Goal: Task Accomplishment & Management: Complete application form

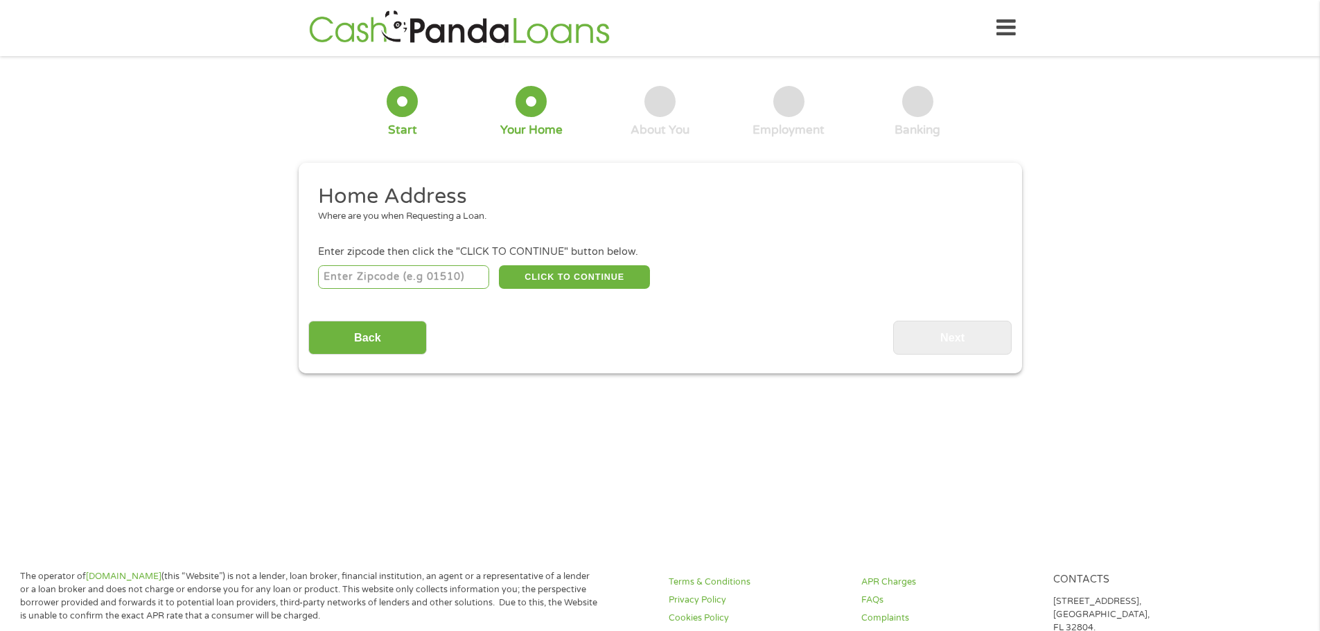
click at [453, 279] on input "number" at bounding box center [403, 277] width 171 height 24
type input "77049"
select select "[US_STATE]"
click at [610, 281] on button "CLICK TO CONTINUE" at bounding box center [574, 277] width 151 height 24
type input "77049"
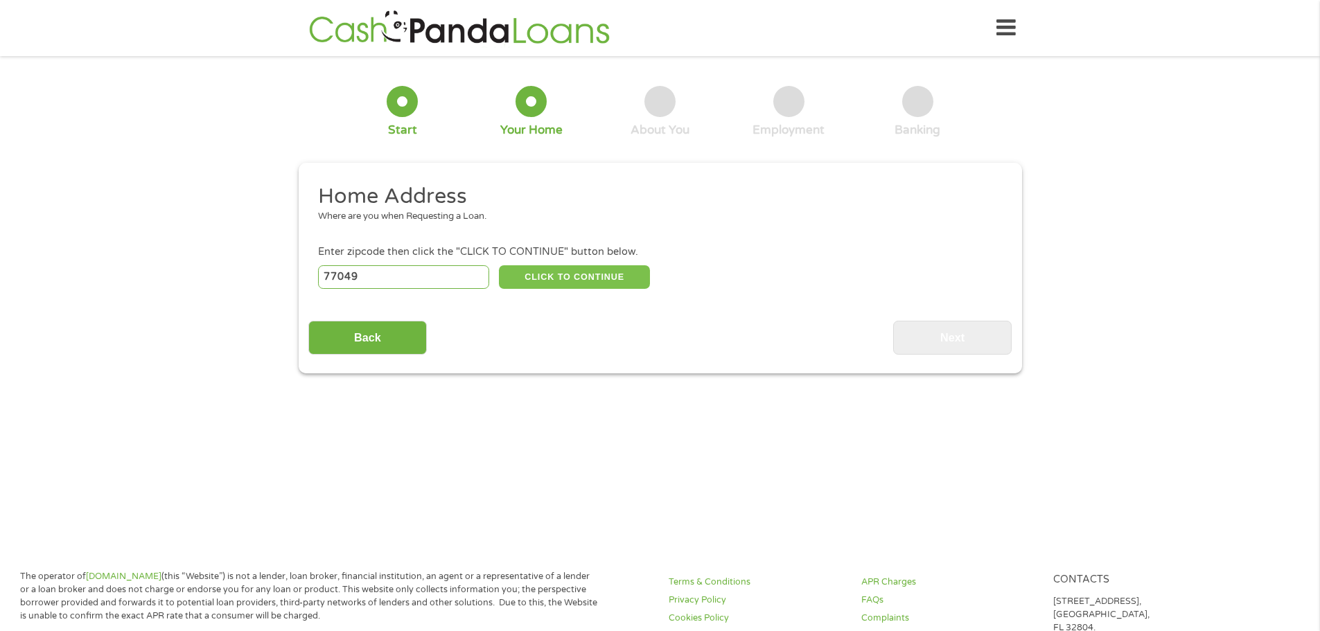
type input "[GEOGRAPHIC_DATA]"
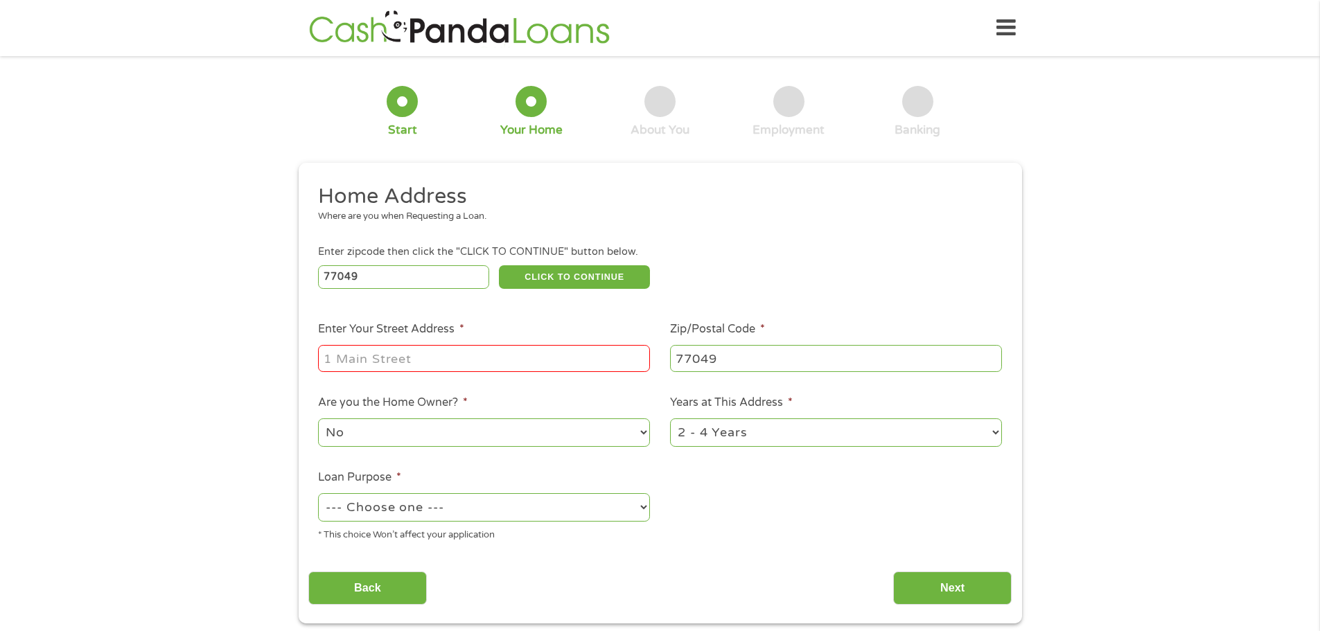
click at [481, 370] on input "Enter Your Street Address *" at bounding box center [484, 358] width 332 height 26
type input "[GEOGRAPHIC_DATA][PERSON_NAME]"
click at [633, 433] on select "No Yes" at bounding box center [484, 433] width 332 height 28
click at [318, 419] on select "No Yes" at bounding box center [484, 433] width 332 height 28
click at [758, 434] on select "1 Year or less 1 - 2 Years 2 - 4 Years Over 4 Years" at bounding box center [836, 433] width 332 height 28
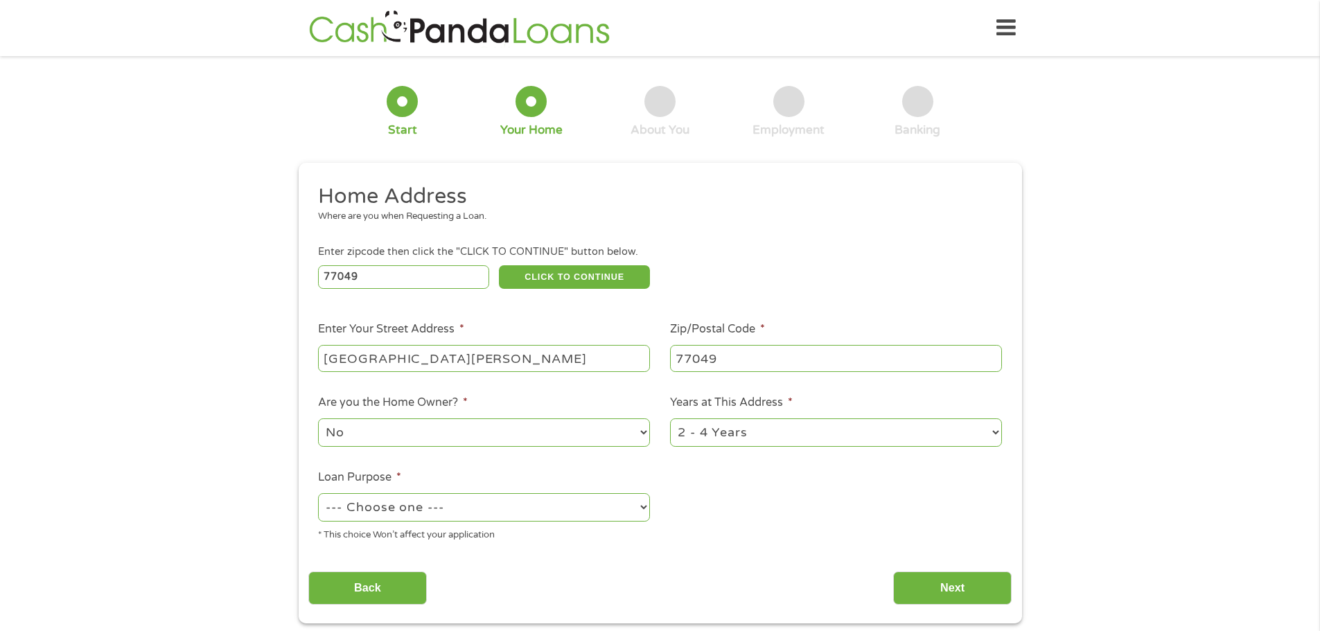
select select "60months"
click at [670, 419] on select "1 Year or less 1 - 2 Years 2 - 4 Years Over 4 Years" at bounding box center [836, 433] width 332 height 28
click at [615, 503] on select "--- Choose one --- Pay Bills Debt Consolidation Home Improvement Major Purchase…" at bounding box center [484, 508] width 332 height 28
select select "carloan"
click at [318, 494] on select "--- Choose one --- Pay Bills Debt Consolidation Home Improvement Major Purchase…" at bounding box center [484, 508] width 332 height 28
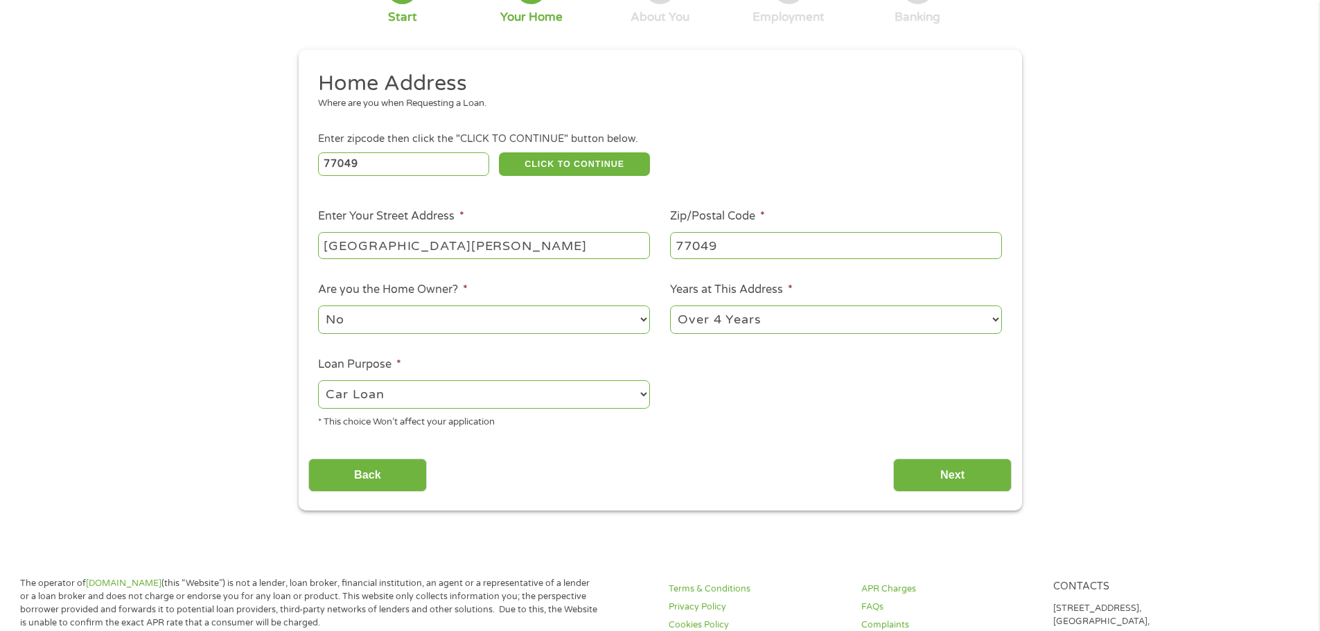
scroll to position [208, 0]
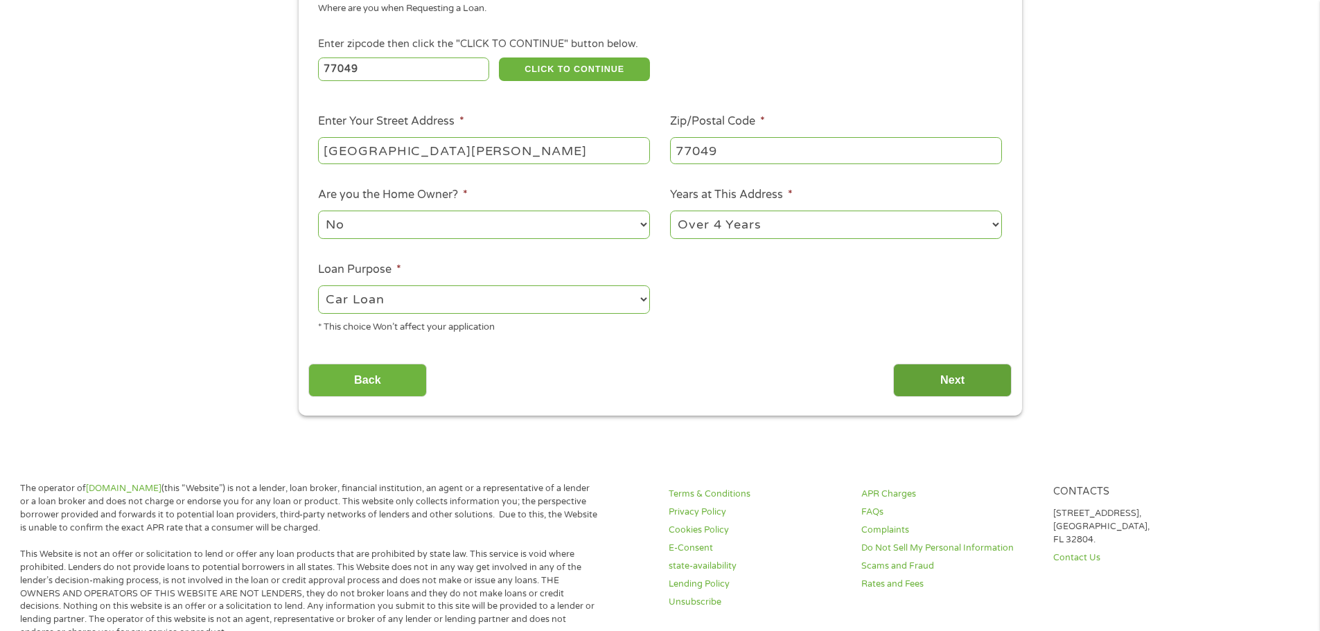
click at [961, 382] on input "Next" at bounding box center [952, 381] width 119 height 34
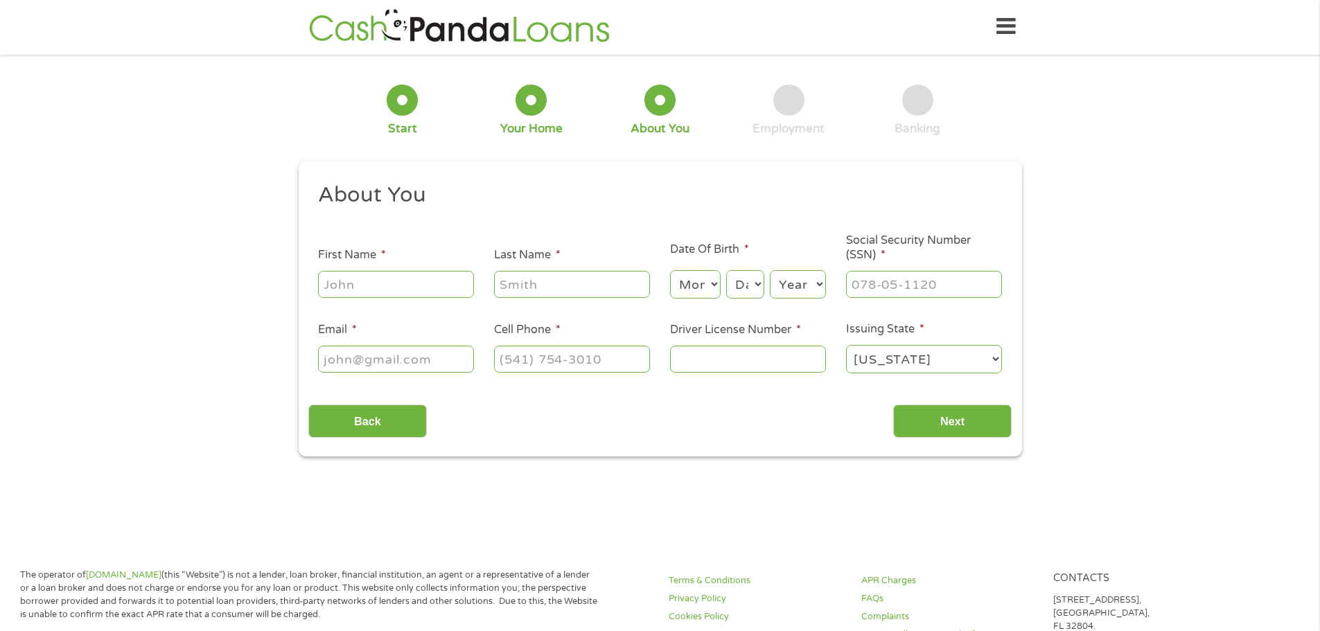
scroll to position [0, 0]
click at [425, 295] on input "First Name *" at bounding box center [396, 285] width 156 height 26
type input "Nong"
type input "[PERSON_NAME]"
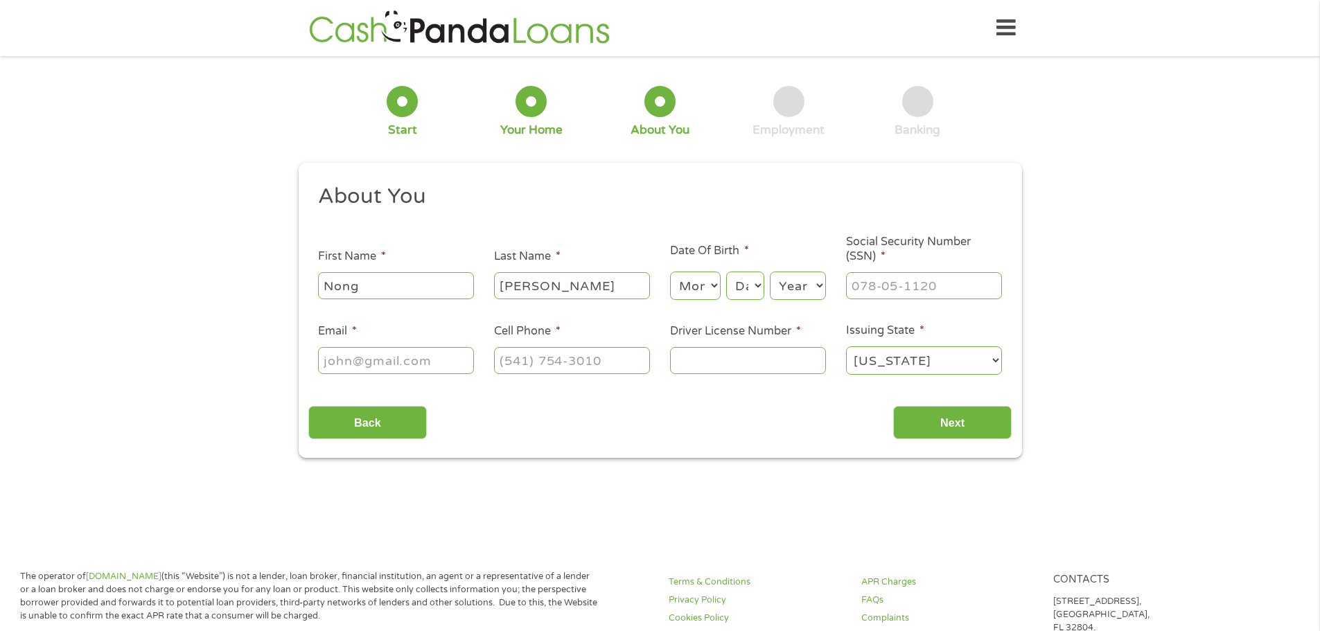
type input "[EMAIL_ADDRESS][DOMAIN_NAME]"
click at [706, 281] on select "Month 1 2 3 4 5 6 7 8 9 10 11 12" at bounding box center [695, 286] width 51 height 28
select select "10"
click at [670, 272] on select "Month 1 2 3 4 5 6 7 8 9 10 11 12" at bounding box center [695, 286] width 51 height 28
click at [760, 289] on select "Day 1 2 3 4 5 6 7 8 9 10 11 12 13 14 15 16 17 18 19 20 21 22 23 24 25 26 27 28 …" at bounding box center [744, 286] width 37 height 28
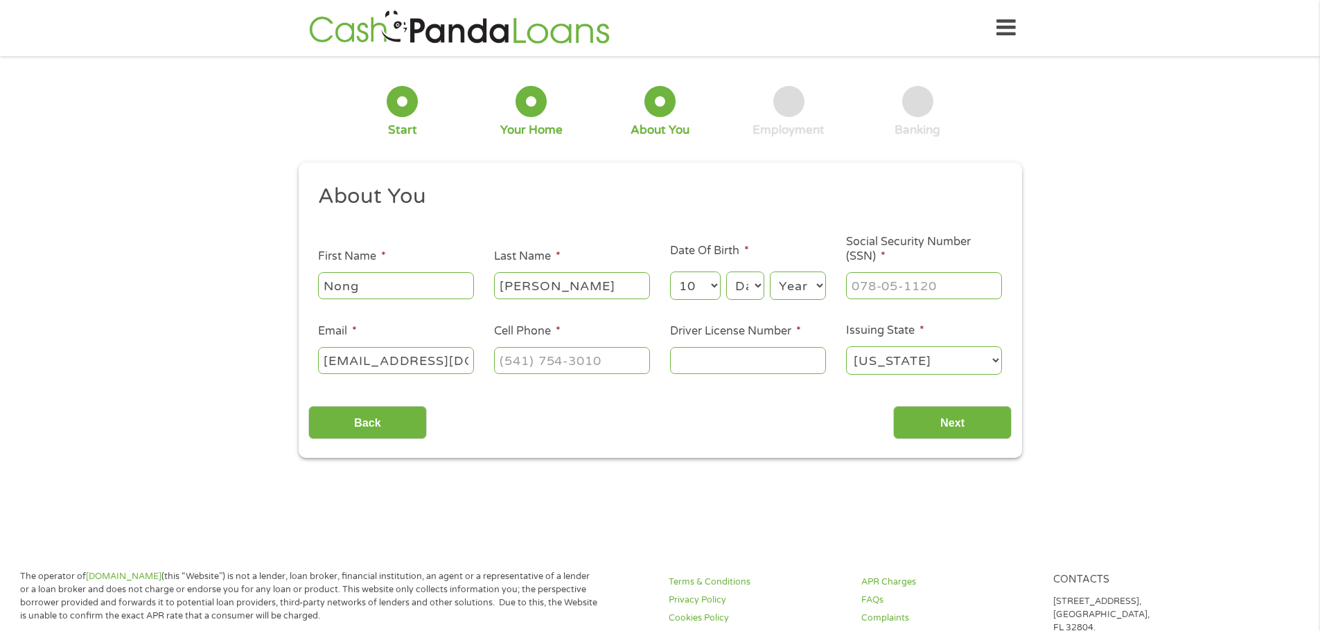
select select "25"
click at [726, 272] on select "Day 1 2 3 4 5 6 7 8 9 10 11 12 13 14 15 16 17 18 19 20 21 22 23 24 25 26 27 28 …" at bounding box center [744, 286] width 37 height 28
click at [817, 276] on select "Year [DATE] 2006 2005 2004 2003 2002 2001 2000 1999 1998 1997 1996 1995 1994 19…" at bounding box center [798, 286] width 56 height 28
select select "1993"
click at [770, 272] on select "Year [DATE] 2006 2005 2004 2003 2002 2001 2000 1999 1998 1997 1996 1995 1994 19…" at bounding box center [798, 286] width 56 height 28
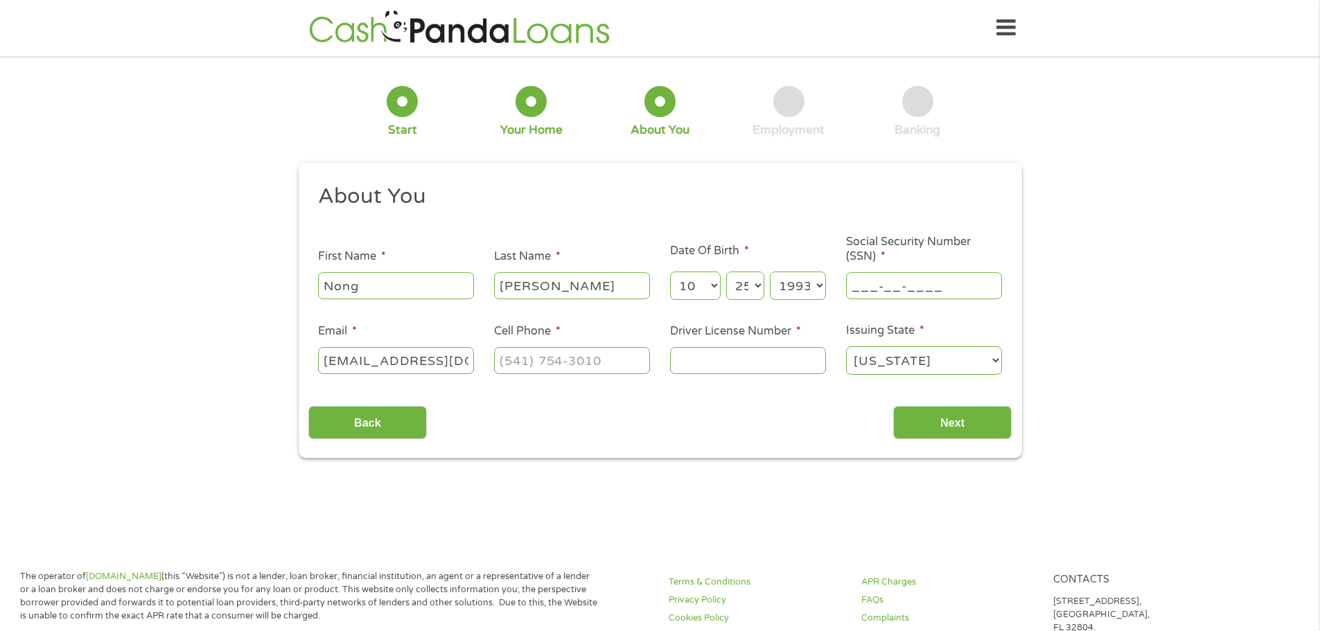
click at [928, 286] on input "___-__-____" at bounding box center [924, 285] width 156 height 26
type input "634-38-0104"
click at [564, 369] on input "(___) ___-____" at bounding box center [572, 360] width 156 height 26
type input "[PHONE_NUMBER]"
click at [697, 356] on input "Driver License Number *" at bounding box center [748, 360] width 156 height 26
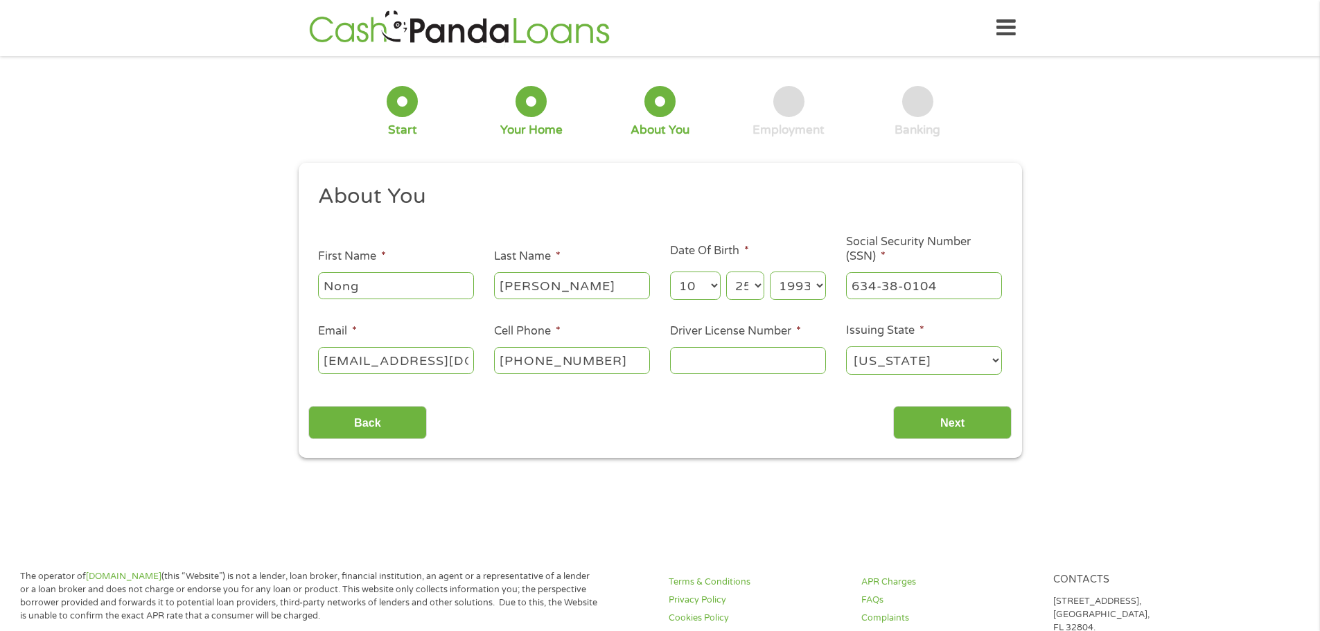
click at [697, 356] on input "Driver License Number *" at bounding box center [748, 360] width 156 height 26
click at [749, 370] on input "3" at bounding box center [748, 360] width 156 height 26
type input "36367231"
click at [760, 417] on div "Back Next" at bounding box center [660, 418] width 704 height 44
click at [940, 429] on input "Next" at bounding box center [952, 423] width 119 height 34
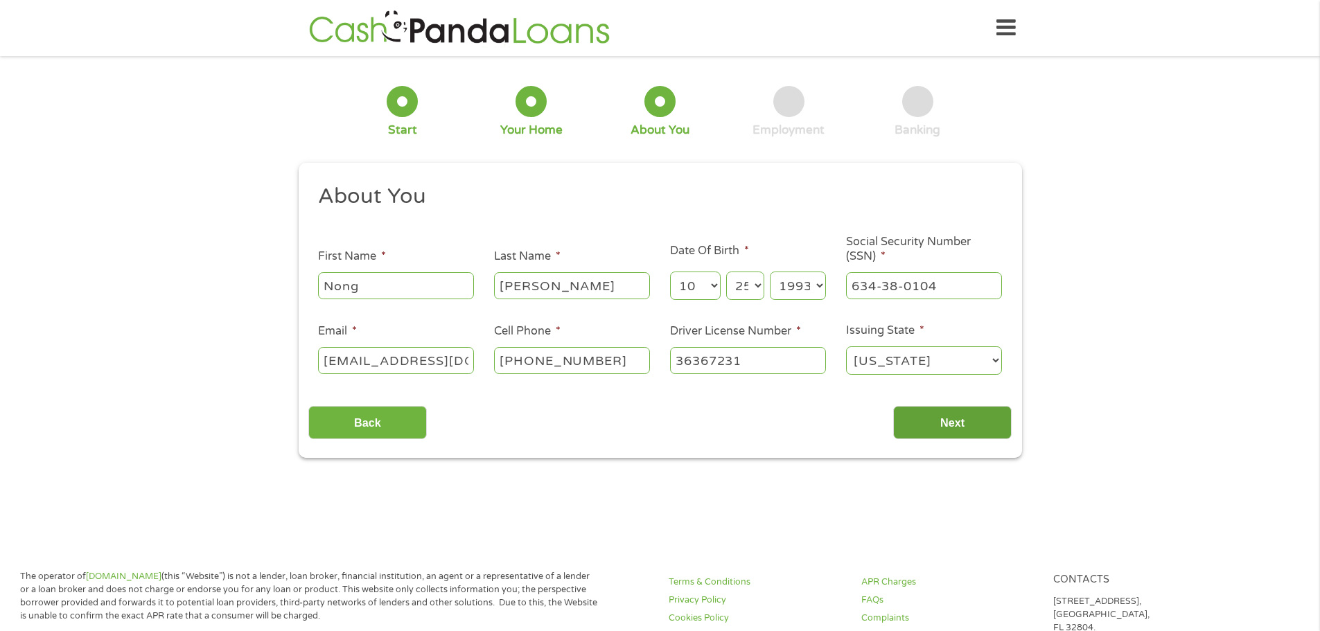
scroll to position [6, 6]
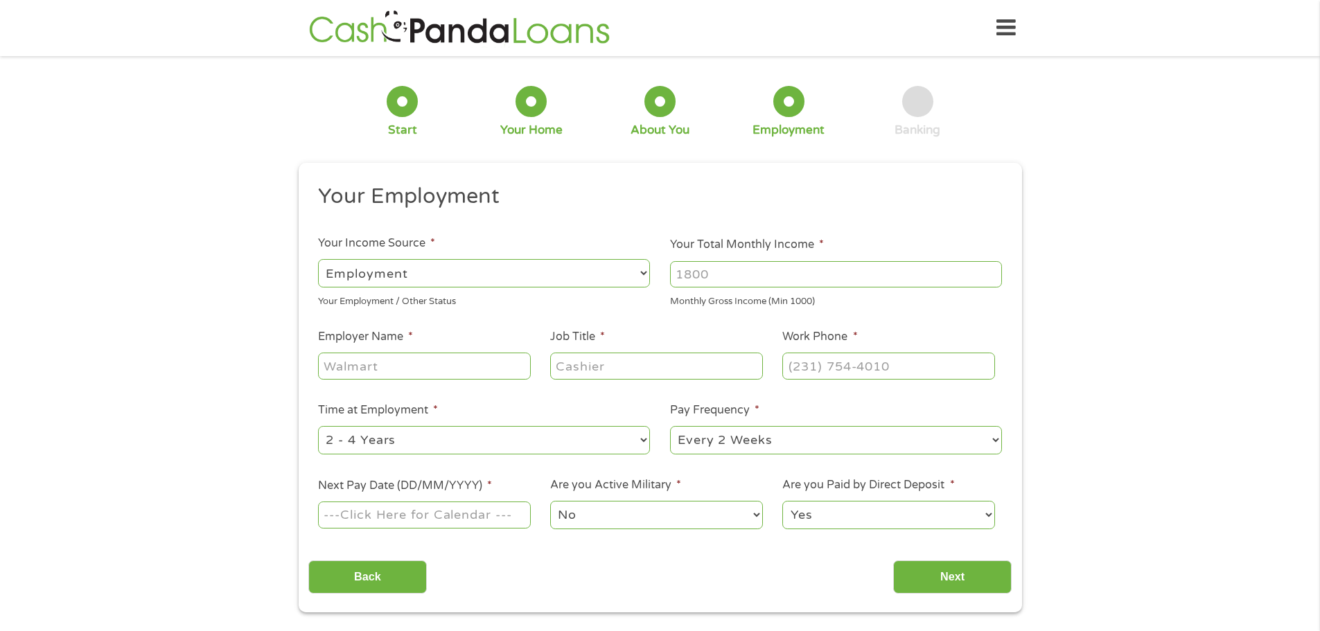
click at [572, 277] on select "--- Choose one --- Employment [DEMOGRAPHIC_DATA] Benefits" at bounding box center [484, 273] width 332 height 28
click at [737, 285] on input "Your Total Monthly Income *" at bounding box center [836, 274] width 332 height 26
type input "2427"
click at [717, 335] on li "Job Title *" at bounding box center [657, 355] width 232 height 53
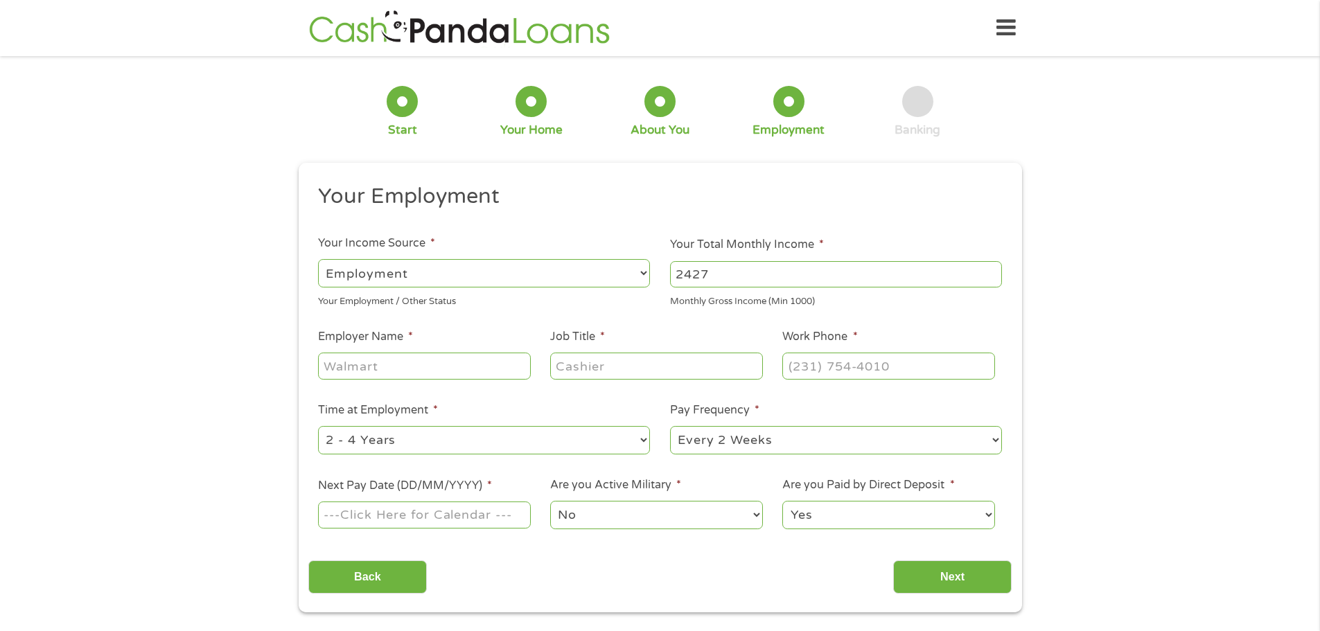
click at [426, 359] on input "Employer Name *" at bounding box center [424, 366] width 212 height 26
type input "Prime Systems"
type input "Computer Repair Technician"
click at [814, 376] on input "(___) ___-____" at bounding box center [889, 366] width 212 height 26
type input "[PHONE_NUMBER]"
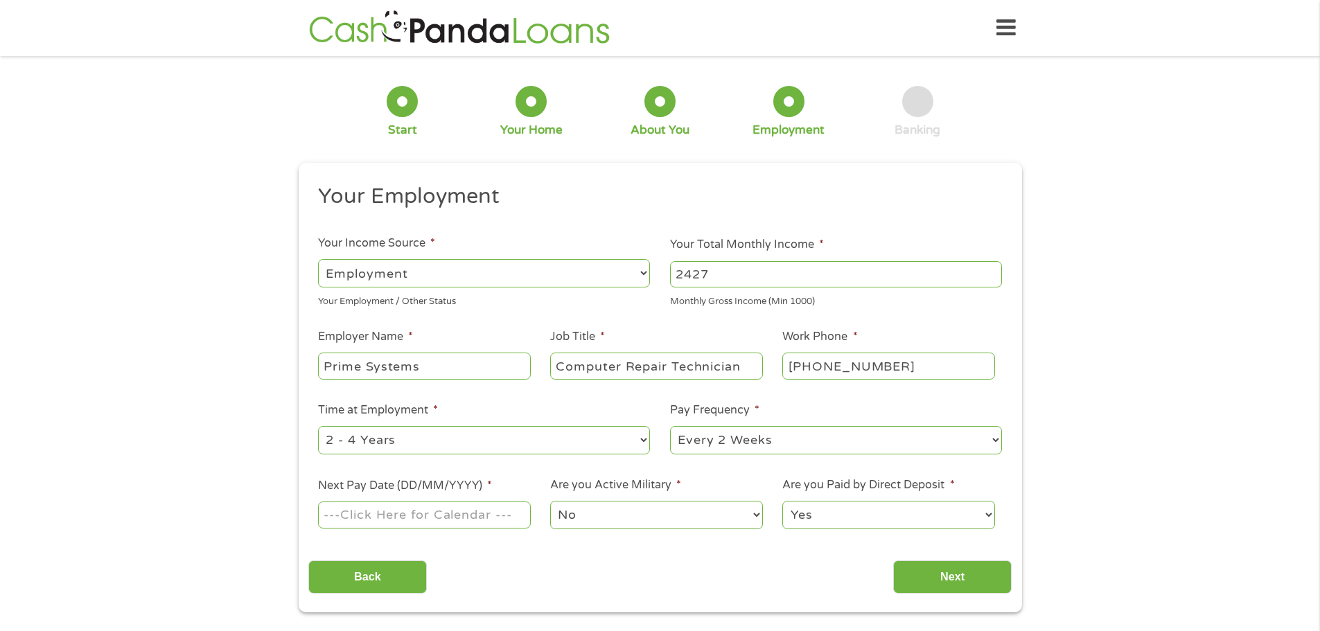
click at [781, 405] on li "Pay Frequency * --- Choose one --- Every 2 Weeks Every Week Monthly Semi-Monthly" at bounding box center [837, 429] width 352 height 55
click at [578, 440] on select "--- Choose one --- 1 Year or less 1 - 2 Years 2 - 4 Years Over 4 Years" at bounding box center [484, 440] width 332 height 28
select select "24months"
click at [318, 426] on select "--- Choose one --- 1 Year or less 1 - 2 Years 2 - 4 Years Over 4 Years" at bounding box center [484, 440] width 332 height 28
click at [761, 445] on select "--- Choose one --- Every 2 Weeks Every Week Monthly Semi-Monthly" at bounding box center [836, 440] width 332 height 28
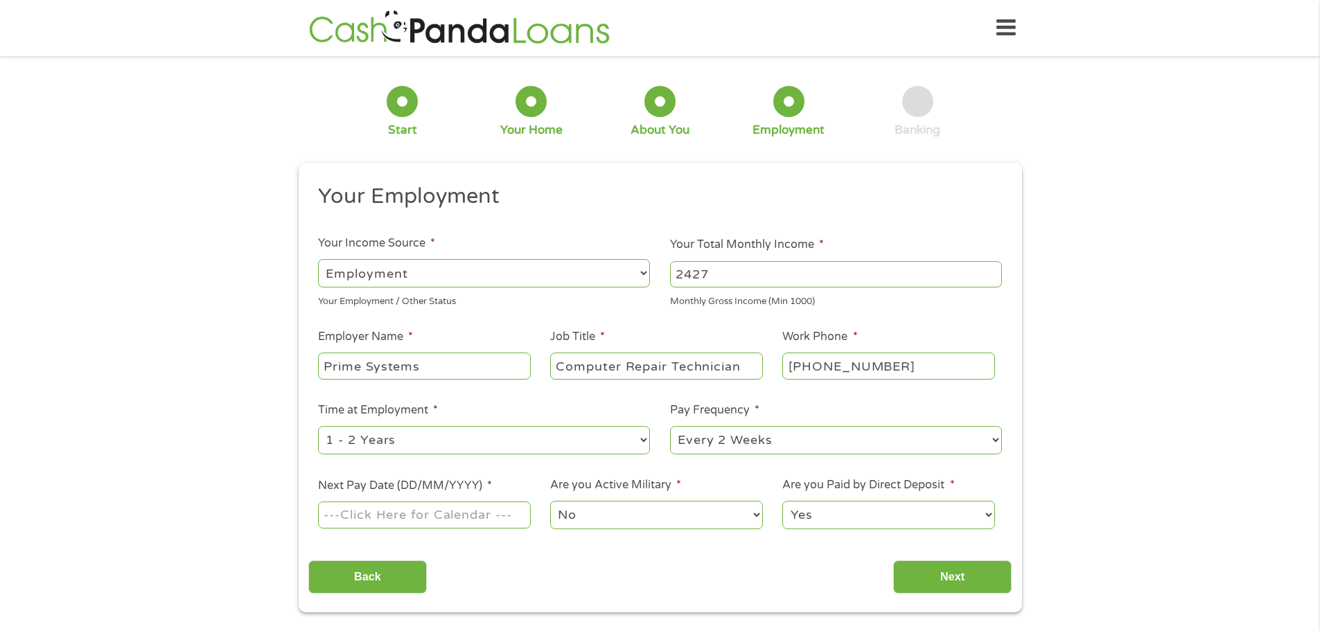
click at [670, 426] on select "--- Choose one --- Every 2 Weeks Every Week Monthly Semi-Monthly" at bounding box center [836, 440] width 332 height 28
click at [399, 511] on input "Next Pay Date (DD/MM/YYYY) *" at bounding box center [424, 515] width 212 height 26
type input "[DATE]"
click at [955, 577] on input "Next" at bounding box center [952, 578] width 119 height 34
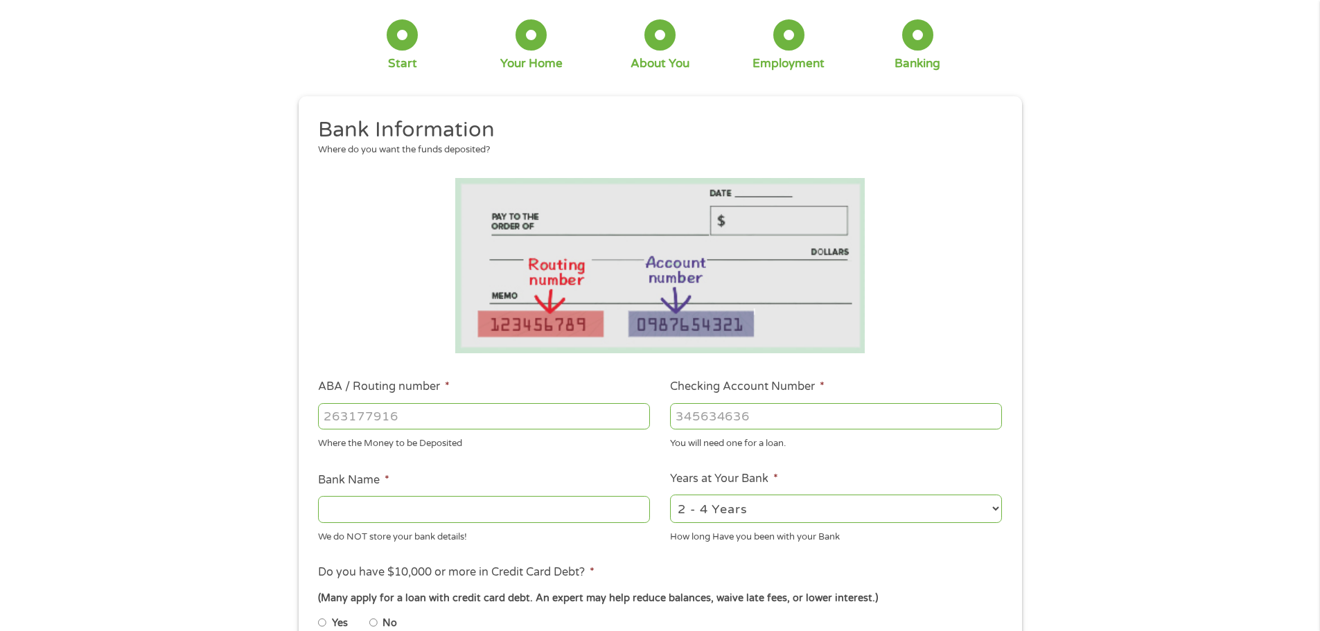
scroll to position [69, 0]
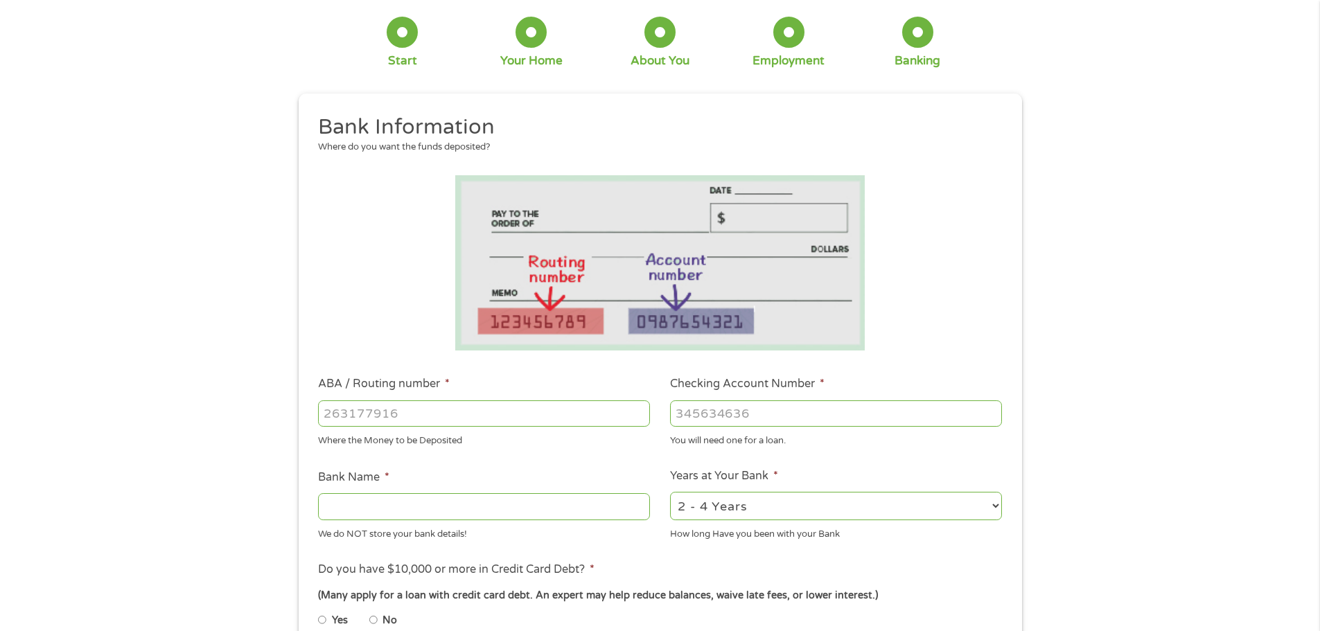
click at [430, 417] on input "ABA / Routing number *" at bounding box center [484, 414] width 332 height 26
type input "7"
type input "111000614"
type input "JPMORGAN CHASE BANK NA"
type input "111000614"
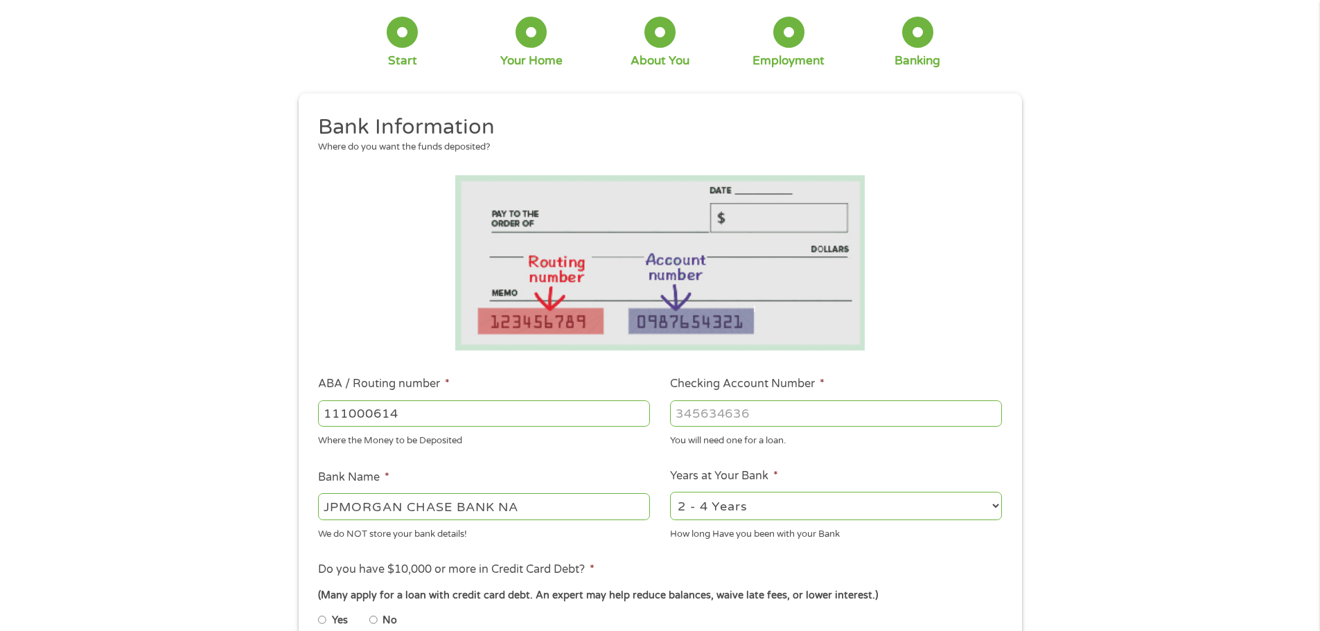
click at [688, 418] on input "Checking Account Number *" at bounding box center [836, 414] width 332 height 26
type input "705698576"
click at [643, 473] on li "Bank Name * JPMORGAN CHASE BANK NA We do NOT store your bank details!" at bounding box center [484, 505] width 352 height 72
click at [681, 512] on select "2 - 4 Years 6 - 12 Months 1 - 2 Years Over 4 Years" at bounding box center [836, 506] width 332 height 28
select select "60months"
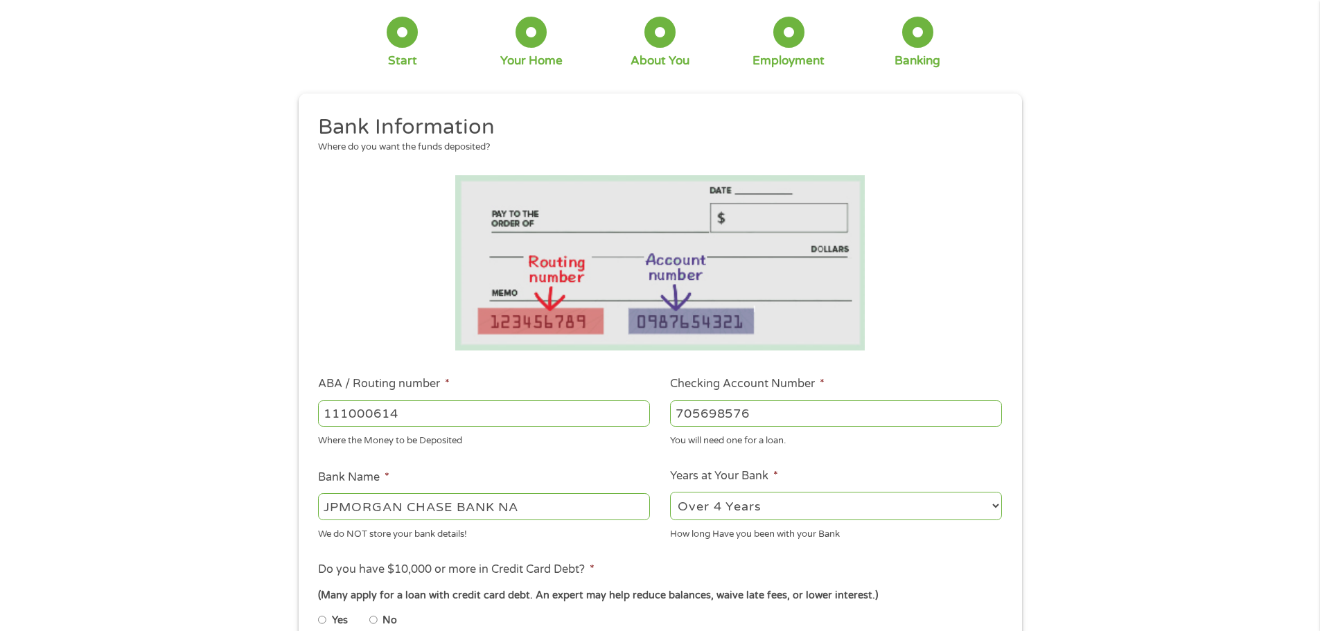
click at [670, 492] on select "2 - 4 Years 6 - 12 Months 1 - 2 Years Over 4 Years" at bounding box center [836, 506] width 332 height 28
click at [668, 548] on ul "Bank Information Where do you want the funds deposited? ABA / Routing number * …" at bounding box center [660, 459] width 704 height 690
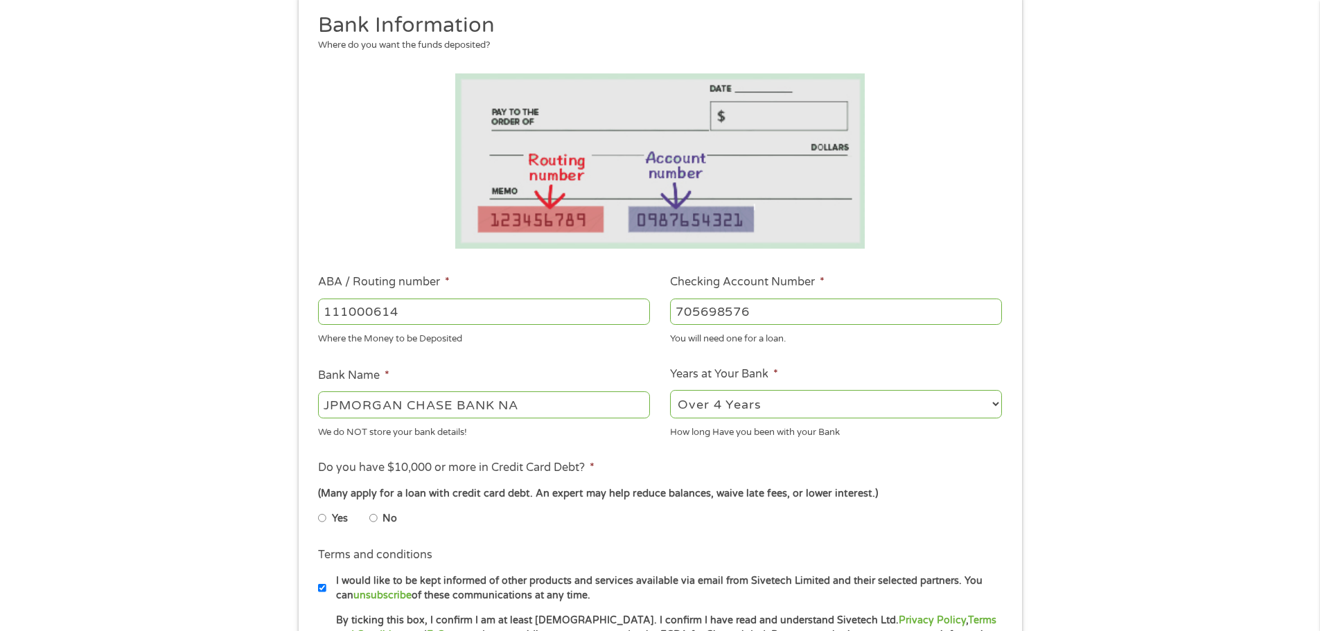
scroll to position [208, 0]
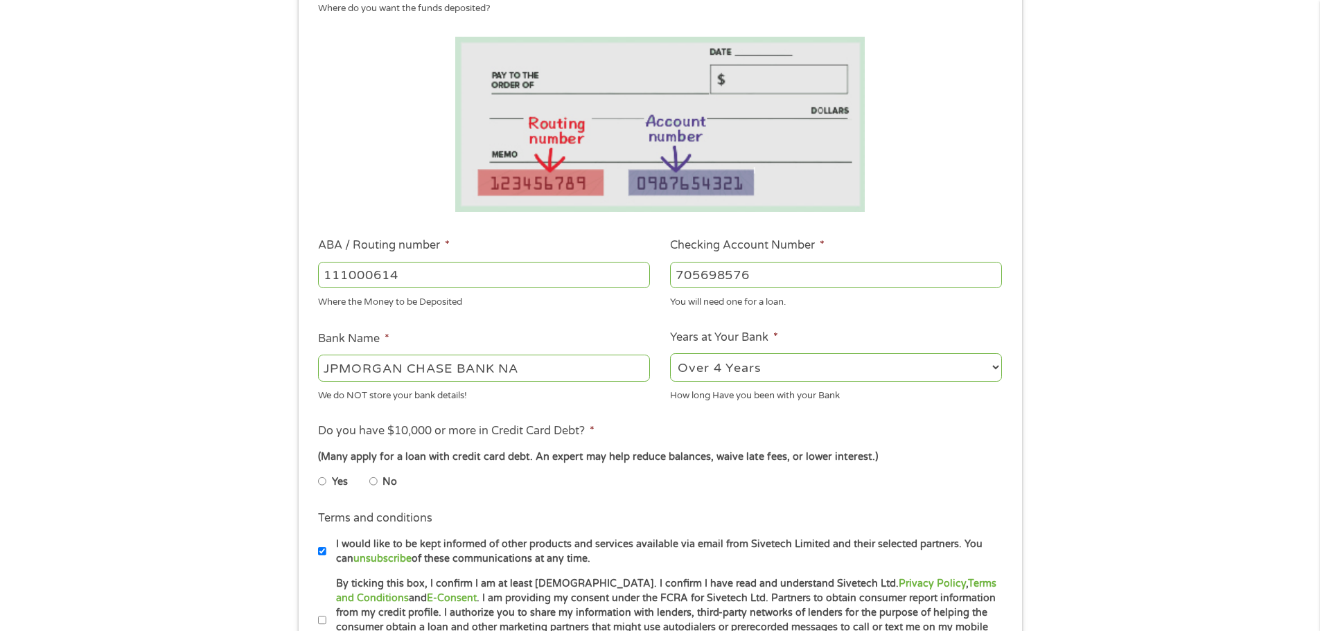
click at [383, 482] on label "No" at bounding box center [390, 482] width 15 height 15
click at [378, 482] on input "No" at bounding box center [373, 482] width 8 height 22
radio input "true"
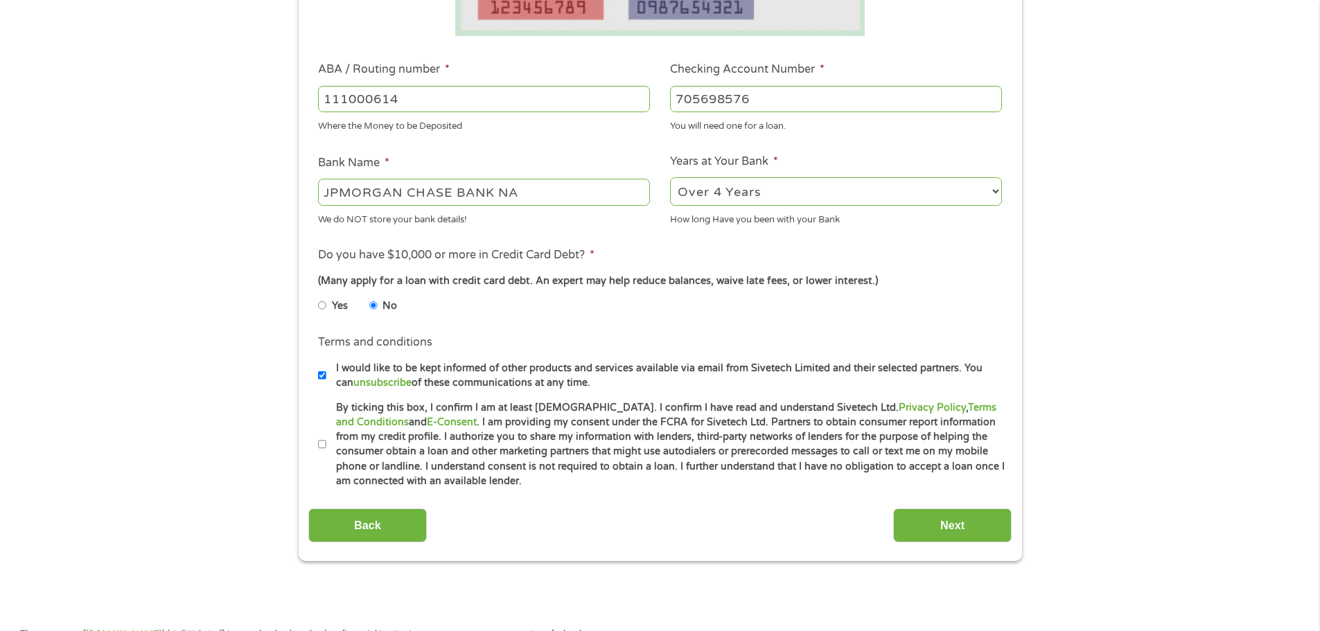
scroll to position [416, 0]
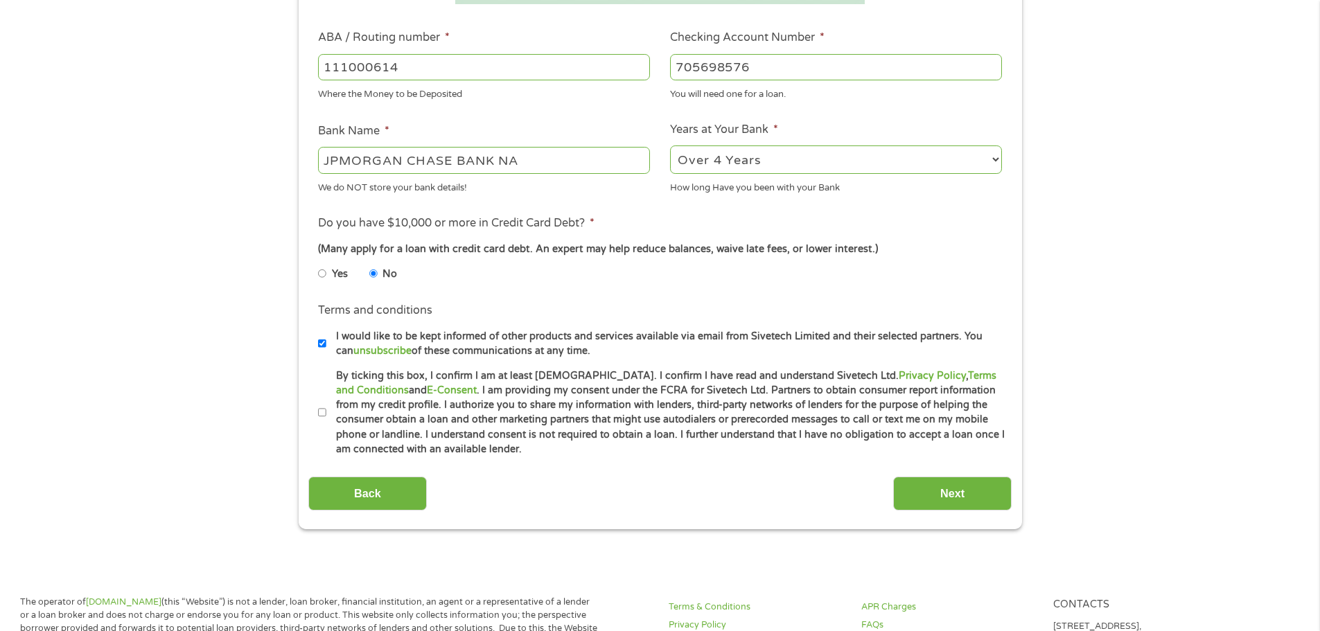
click at [326, 413] on label "By ticking this box, I confirm I am at least [DEMOGRAPHIC_DATA]. I confirm I ha…" at bounding box center [666, 413] width 680 height 89
click at [326, 413] on input "By ticking this box, I confirm I am at least [DEMOGRAPHIC_DATA]. I confirm I ha…" at bounding box center [322, 413] width 8 height 22
checkbox input "true"
click at [924, 505] on input "Next" at bounding box center [952, 494] width 119 height 34
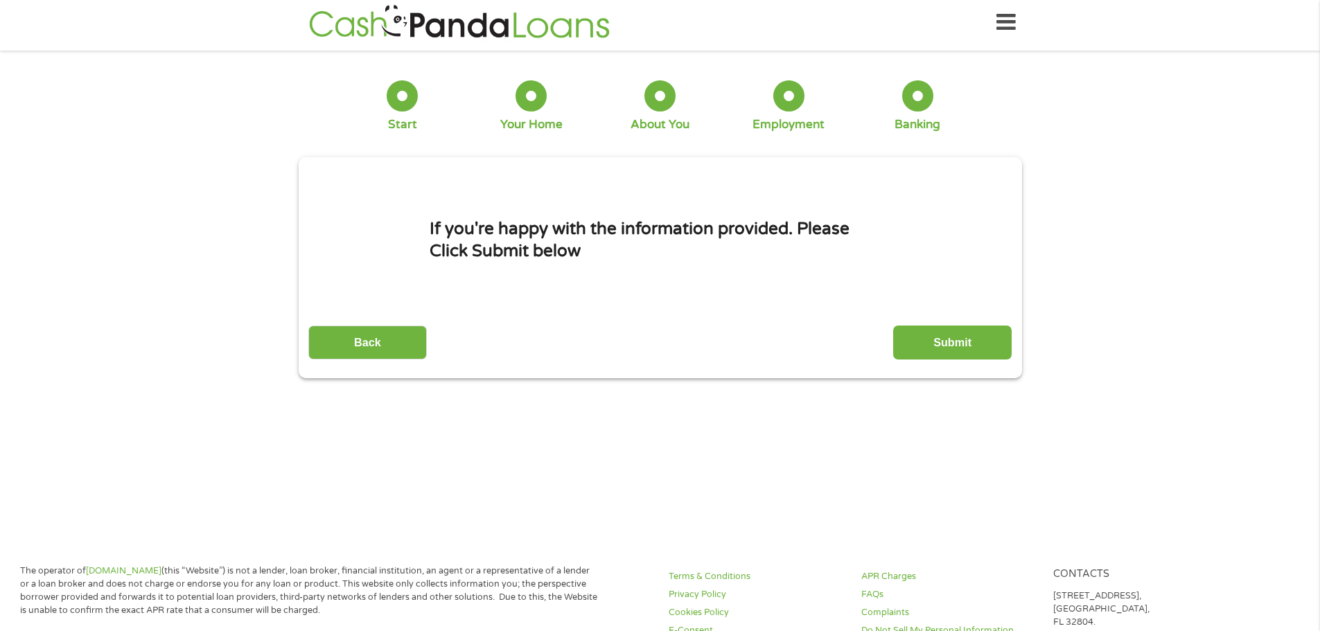
scroll to position [0, 0]
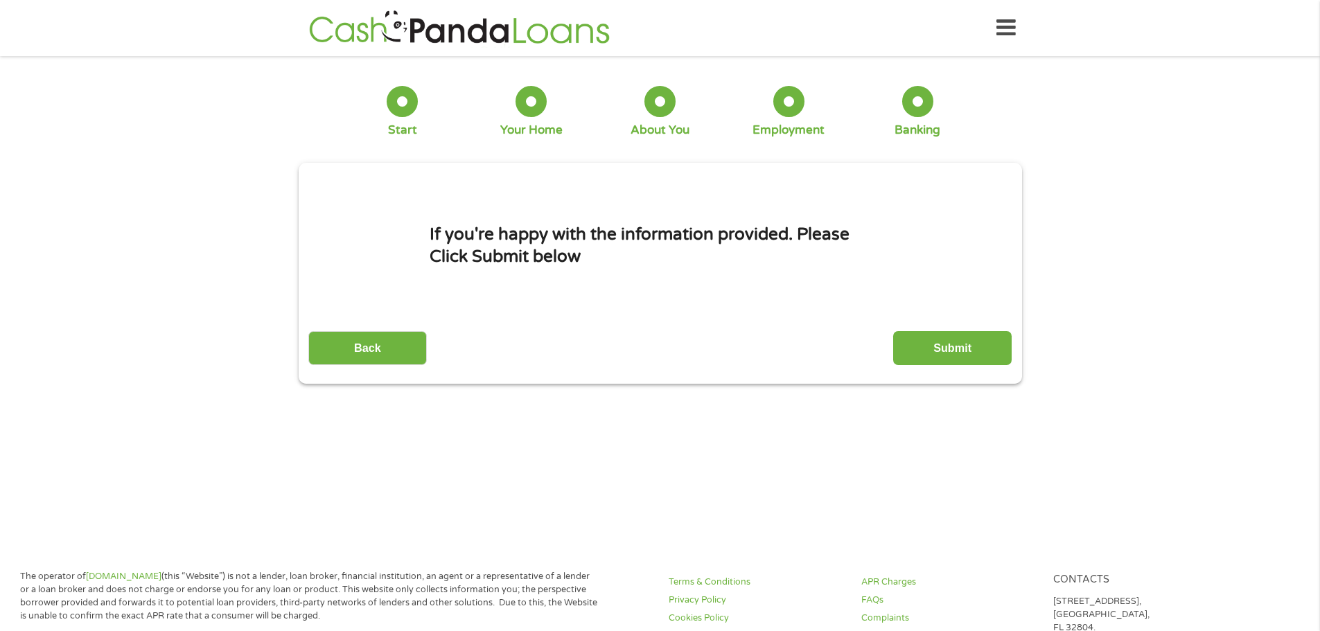
click at [649, 315] on div "If you're happy with the information provided. Please Click Submit below Back S…" at bounding box center [660, 272] width 704 height 186
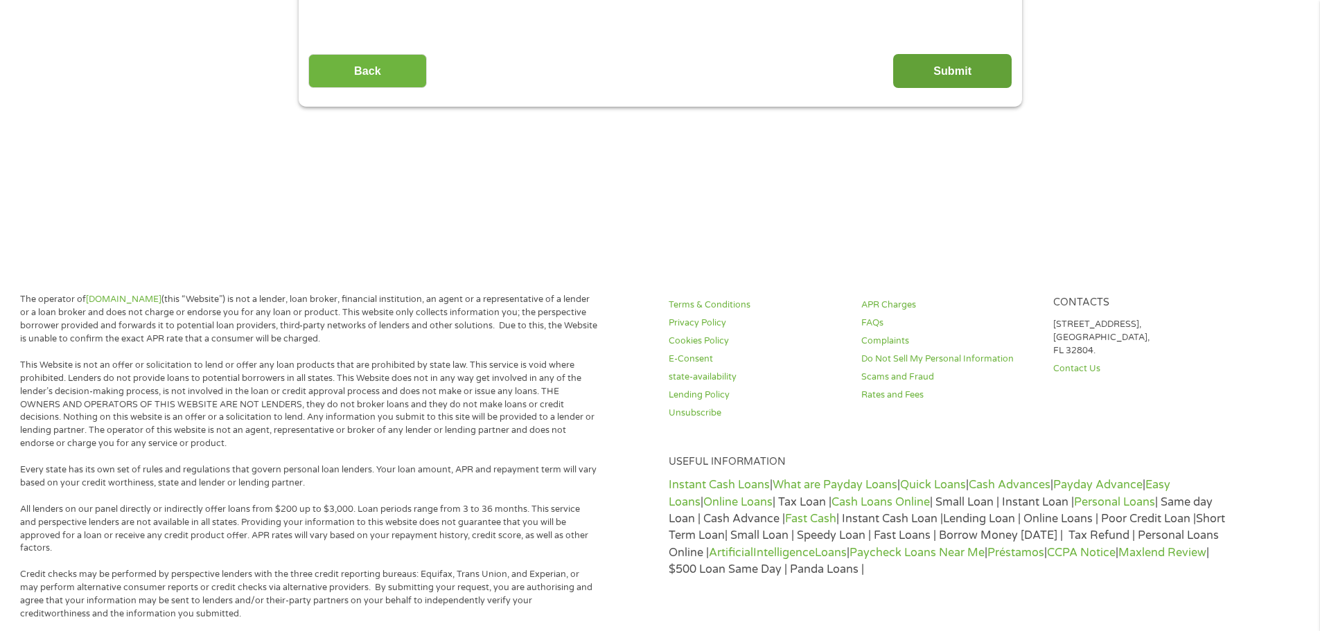
click at [988, 73] on input "Submit" at bounding box center [952, 71] width 119 height 34
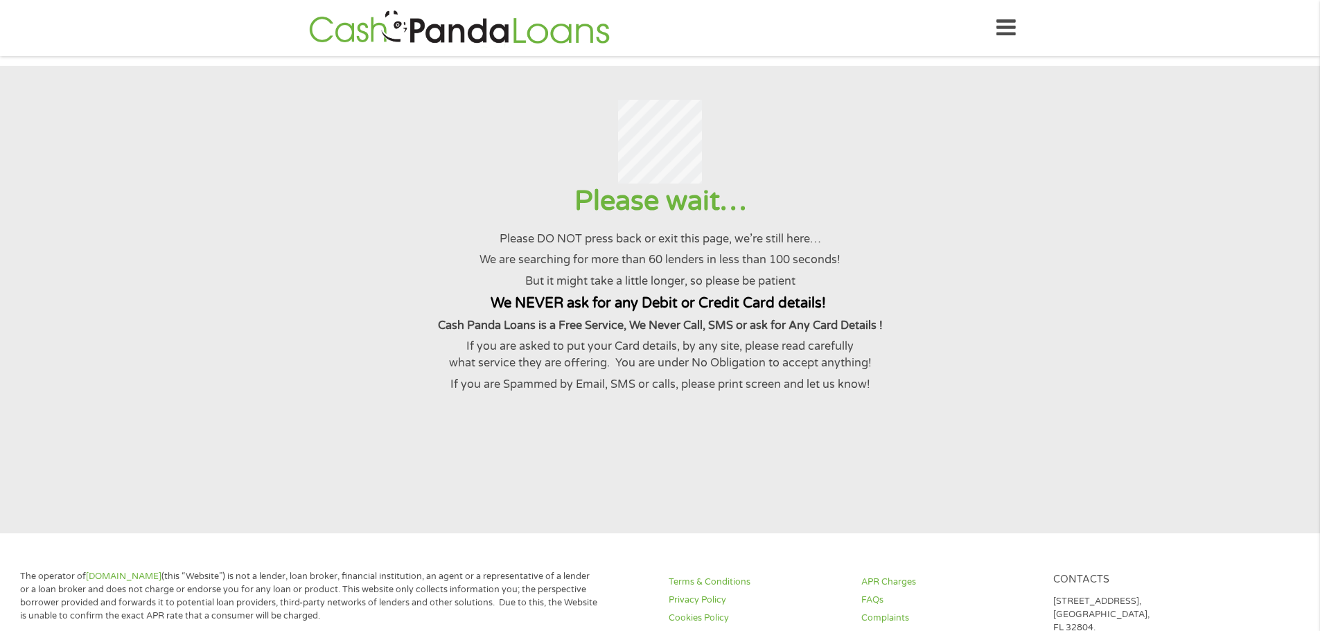
click at [690, 334] on p "Cash Panda Loans is a Free Service, We Never Call, SMS or ask for Any Card Deta…" at bounding box center [660, 325] width 1286 height 17
click at [798, 354] on p "If you are asked to put your Card details, by any site, please read carefully w…" at bounding box center [660, 355] width 1286 height 34
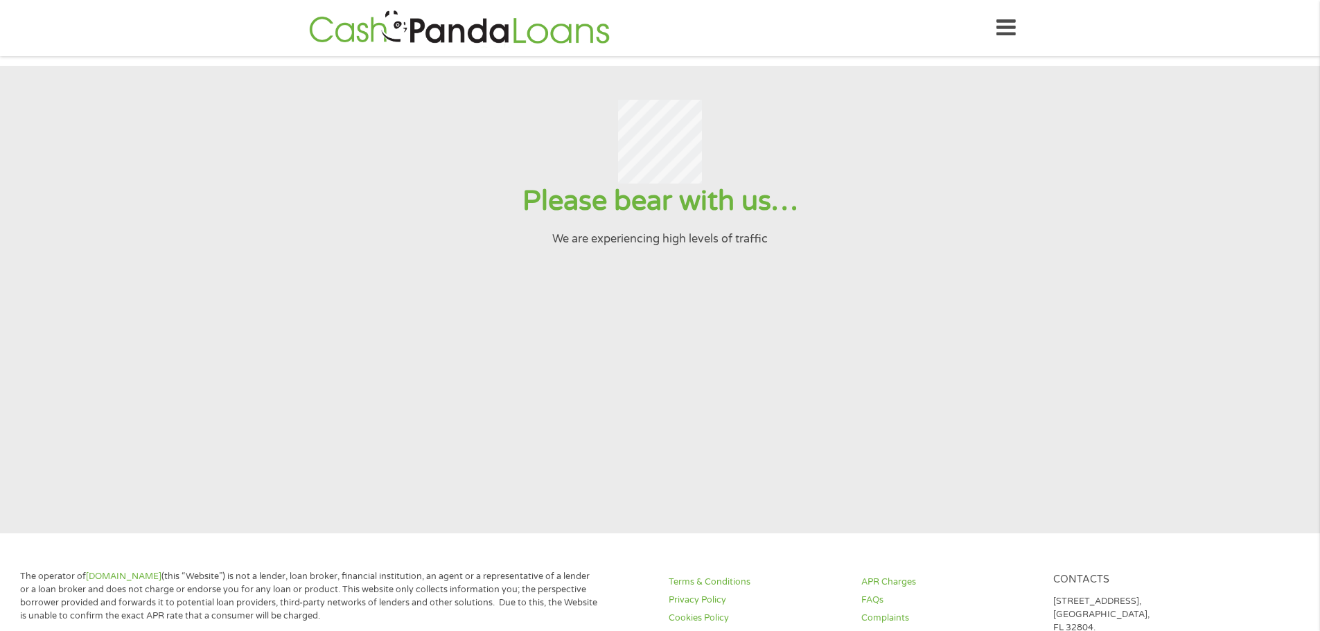
click at [926, 82] on section "Please bear with us… We are experiencing high levels of traffic" at bounding box center [660, 300] width 1320 height 468
click at [855, 332] on section "Please bear with us… We are experiencing high levels of traffic" at bounding box center [660, 300] width 1320 height 468
click at [904, 475] on section "Please bear with us… We are experiencing high levels of traffic" at bounding box center [660, 300] width 1320 height 468
click at [708, 206] on h1 "Please bear with us…" at bounding box center [660, 201] width 1286 height 35
drag, startPoint x: 444, startPoint y: 29, endPoint x: 234, endPoint y: 96, distance: 220.3
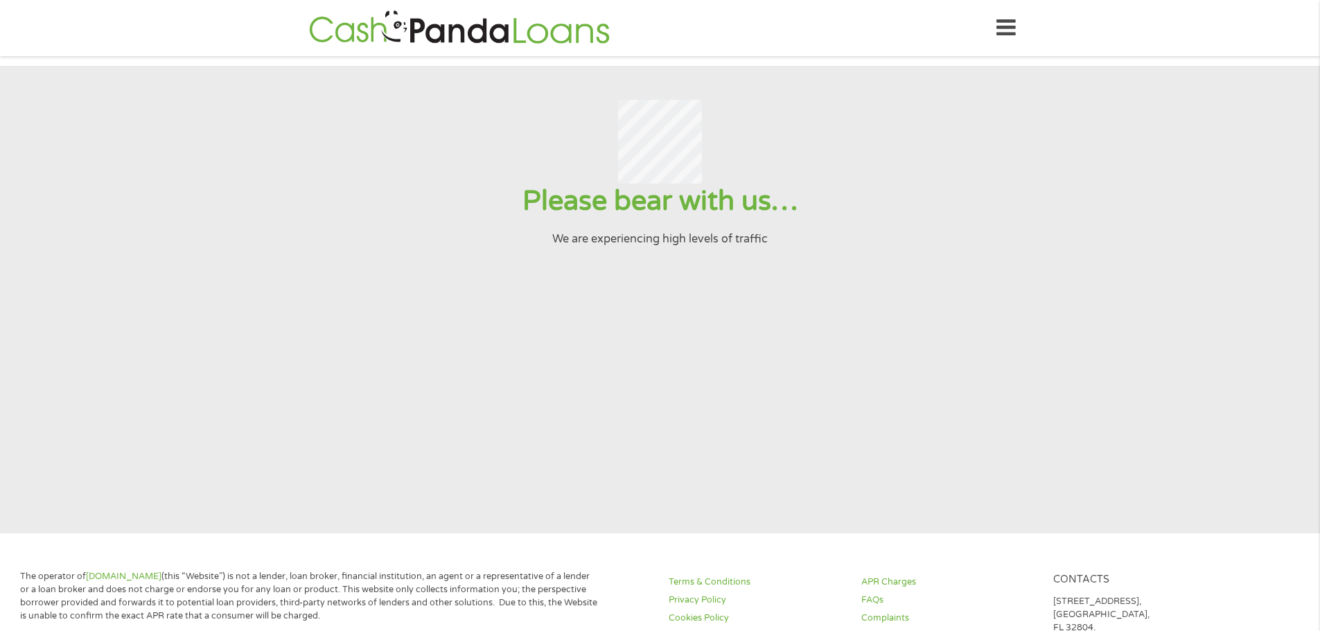
click at [234, 96] on section "Please bear with us… We are experiencing high levels of traffic" at bounding box center [660, 300] width 1320 height 468
click at [552, 247] on p "We are experiencing high levels of traffic" at bounding box center [660, 239] width 1286 height 17
